Goal: Navigation & Orientation: Find specific page/section

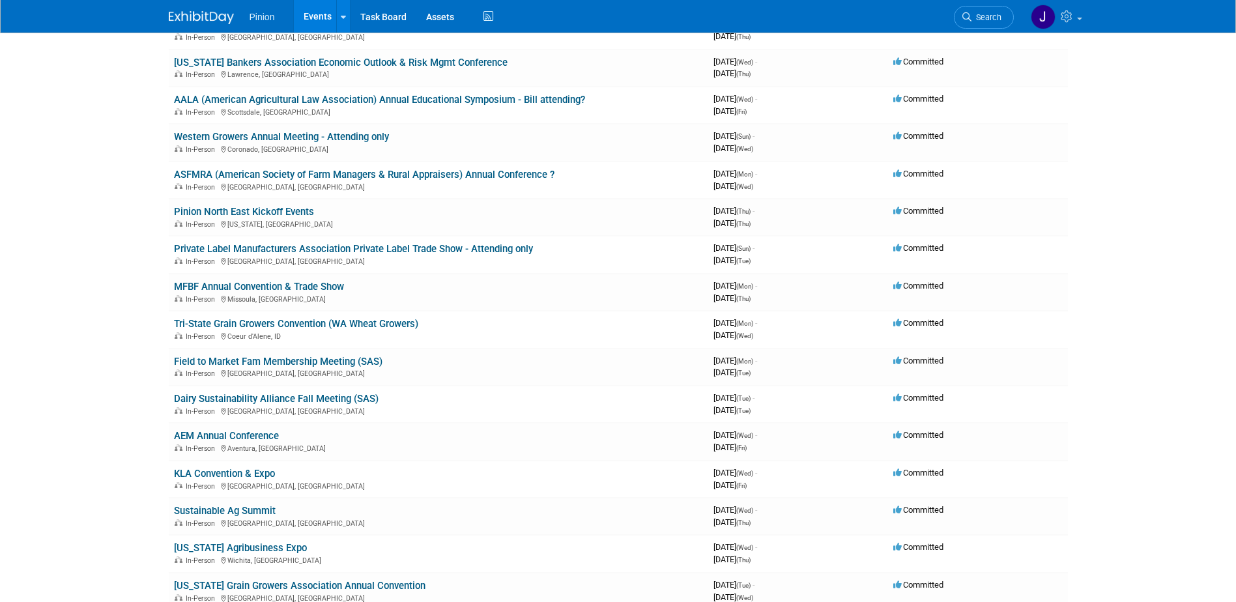
scroll to position [470, 0]
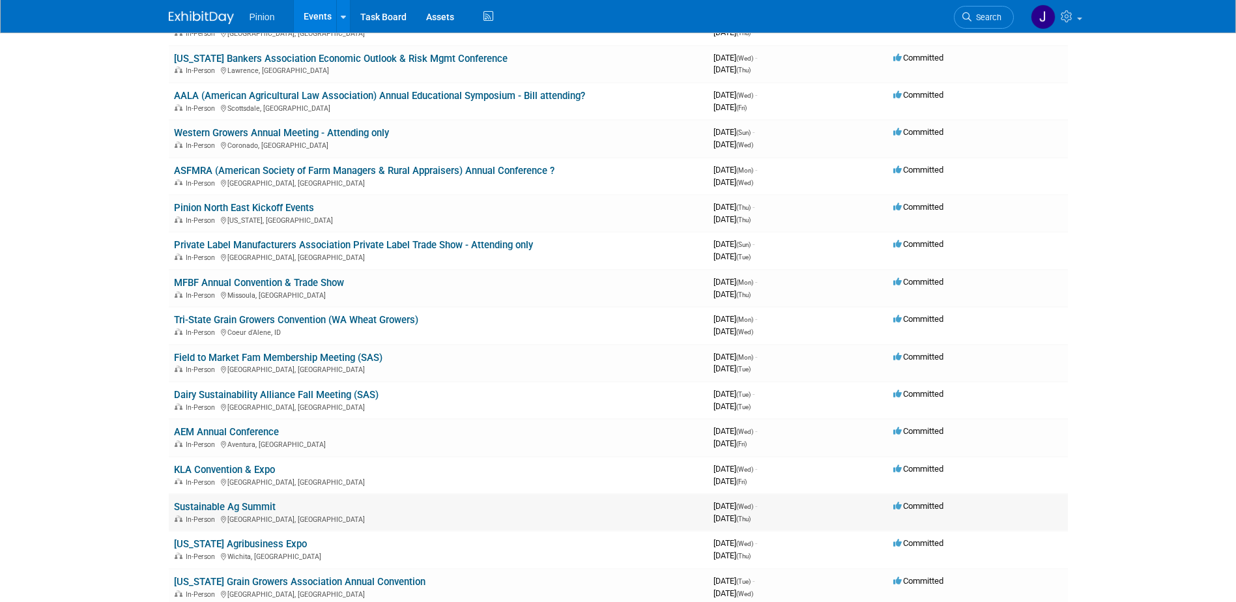
click at [258, 506] on link "Sustainable Ag Summit" at bounding box center [225, 507] width 102 height 12
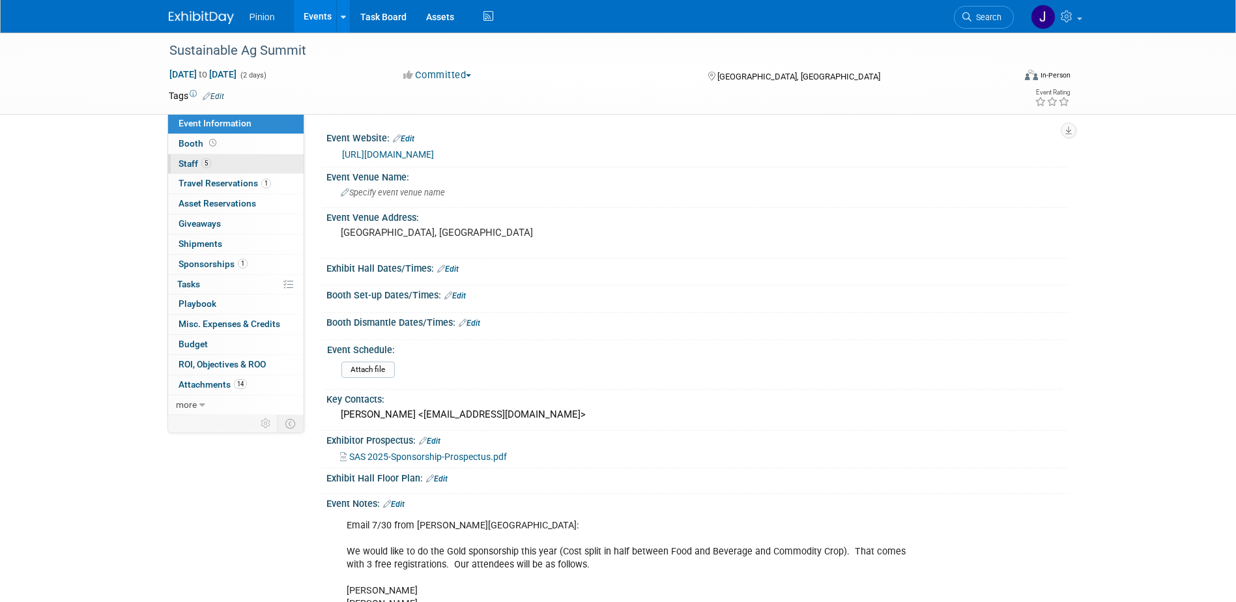
click at [205, 167] on span "5" at bounding box center [206, 163] width 10 height 10
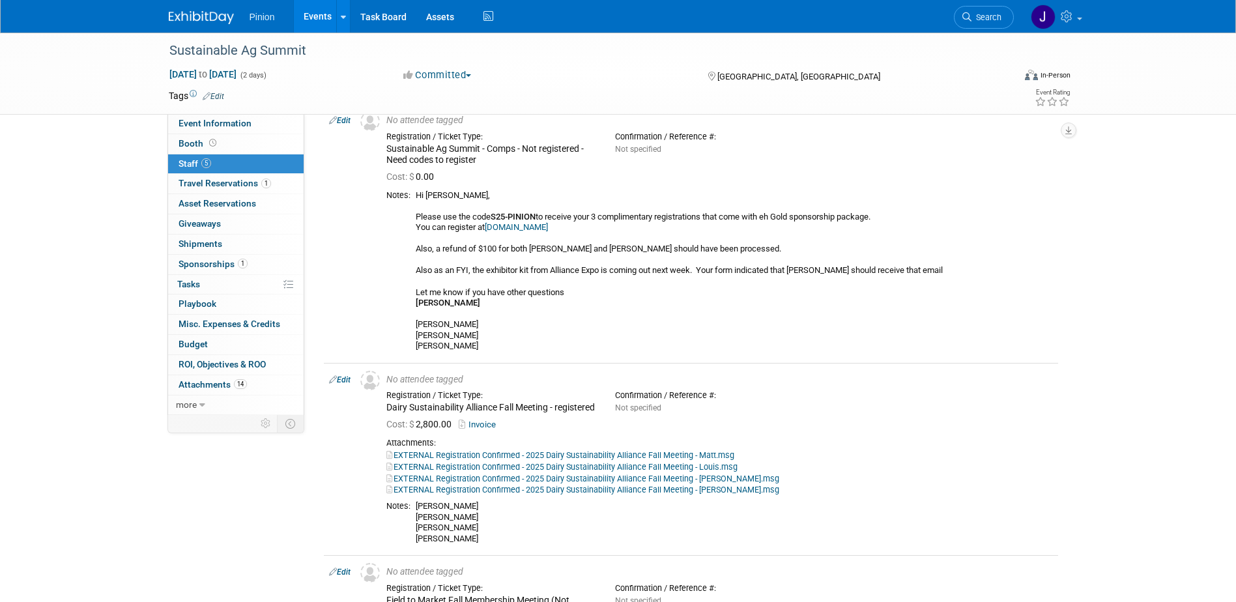
scroll to position [596, 0]
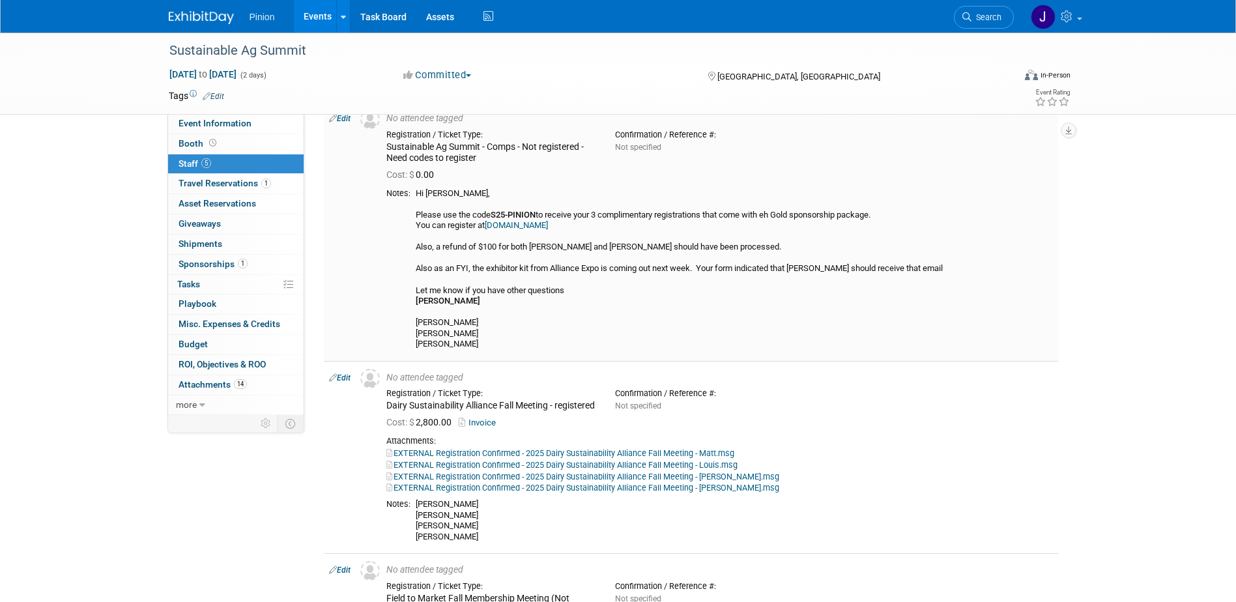
click at [529, 230] on link "www.sustainableagsummit.org" at bounding box center [516, 225] width 63 height 10
